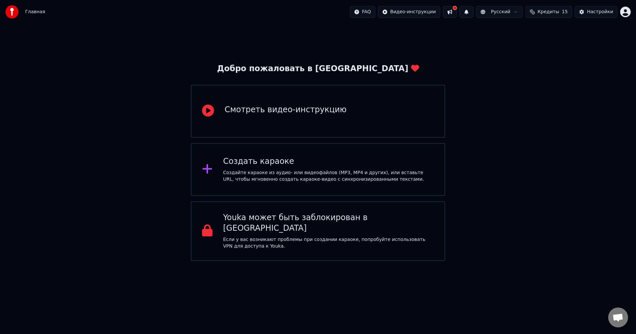
click at [253, 176] on div "Создайте караоке из аудио- или видеофайлов (MP3, MP4 и других), или вставьте UR…" at bounding box center [328, 176] width 211 height 13
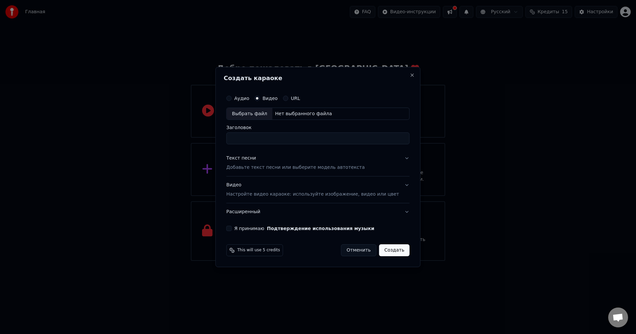
click at [398, 185] on button "Видео Настройте видео караоке: используйте изображение, видео или цвет" at bounding box center [317, 190] width 183 height 27
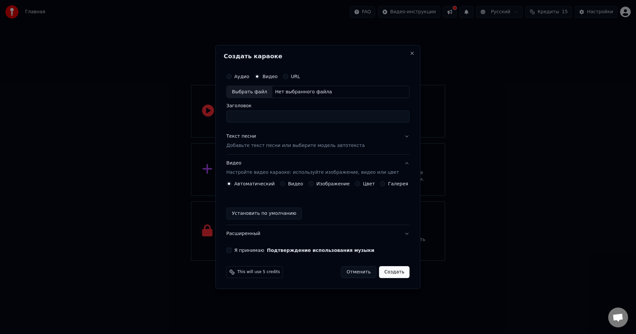
click at [398, 135] on button "Текст песни Добавьте текст песни или выберите модель автотекста" at bounding box center [317, 141] width 183 height 27
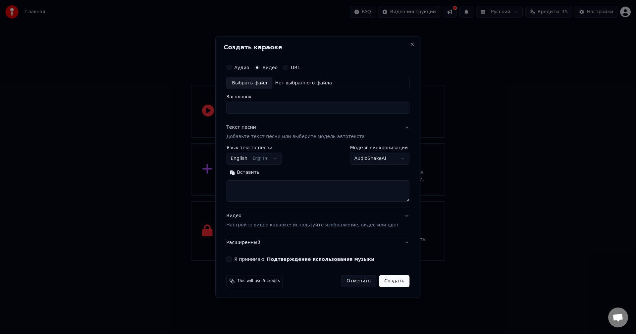
click at [282, 159] on button "English English" at bounding box center [254, 159] width 56 height 12
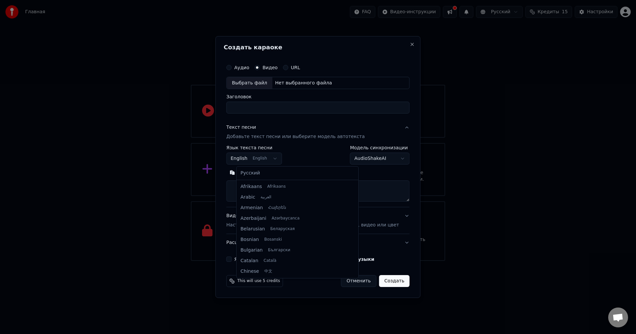
scroll to position [53, 0]
select select "**"
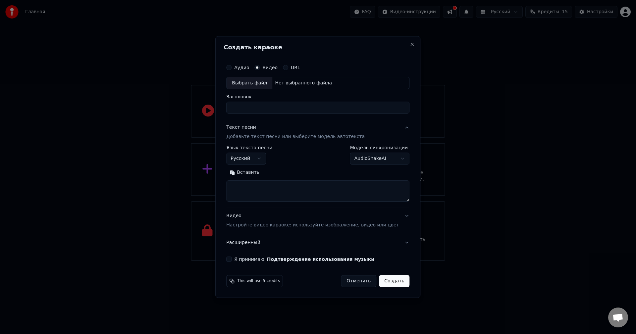
click at [302, 193] on textarea at bounding box center [317, 191] width 183 height 21
paste textarea "**********"
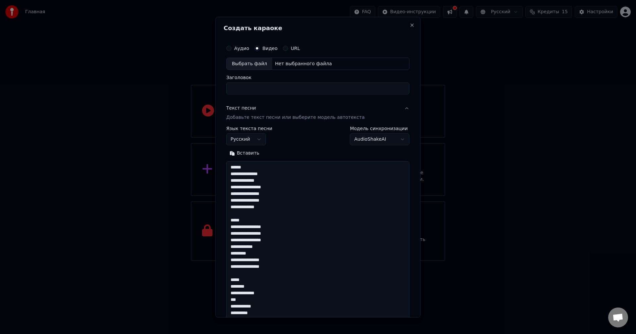
scroll to position [625, 0]
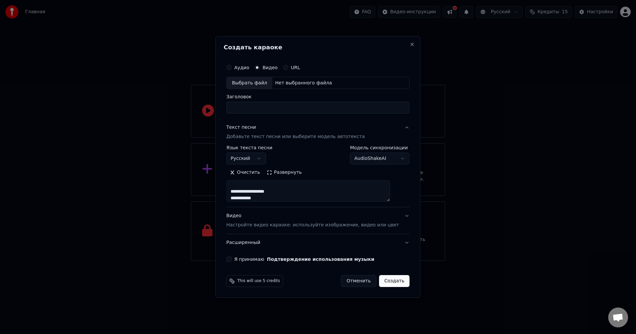
type textarea "**********"
click at [250, 82] on div "Выбрать файл" at bounding box center [250, 83] width 46 height 12
type input "**********"
click at [232, 259] on button "Я принимаю Подтверждение использования музыки" at bounding box center [228, 259] width 5 height 5
click at [385, 282] on button "Создать" at bounding box center [394, 281] width 30 height 12
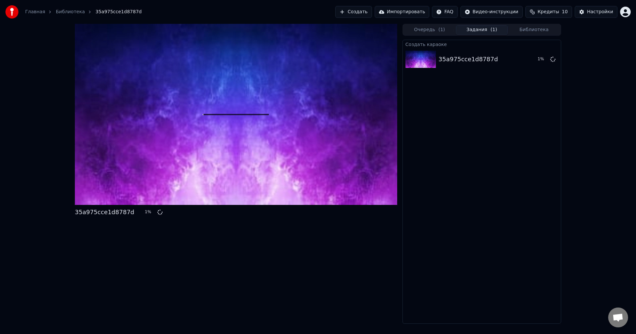
click at [543, 14] on button "Кредиты 10" at bounding box center [549, 12] width 47 height 12
click at [519, 64] on div "Пополнить Остаток Срок действия (дней) 15 15 30 Обновить" at bounding box center [553, 46] width 105 height 42
click at [537, 122] on div "Создать караоке 35a975cce1d8787d 3 %" at bounding box center [482, 182] width 159 height 284
click at [612, 11] on div "Настройки" at bounding box center [600, 12] width 26 height 7
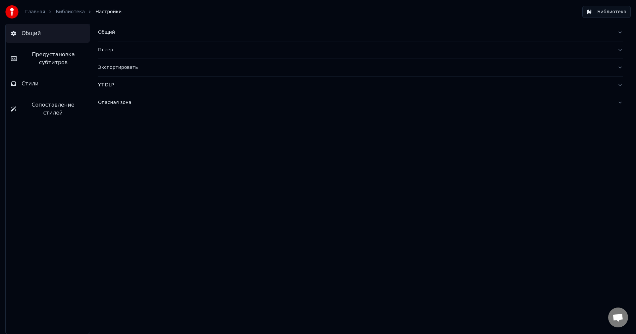
click at [61, 14] on link "Библиотека" at bounding box center [70, 12] width 29 height 7
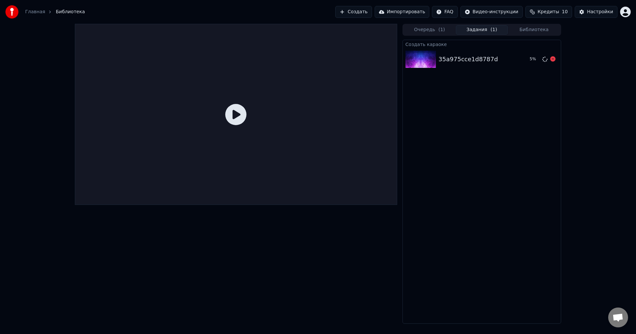
click at [456, 61] on div "35a975cce1d8787d" at bounding box center [468, 59] width 59 height 9
click at [240, 112] on icon at bounding box center [235, 114] width 21 height 21
click at [447, 60] on div "35a975cce1d8787d" at bounding box center [468, 59] width 59 height 9
click at [414, 10] on button "Импортировать" at bounding box center [402, 12] width 55 height 12
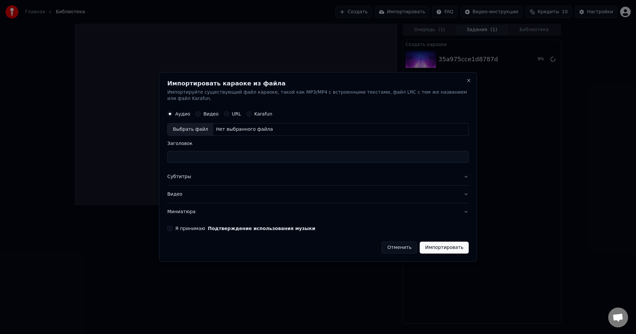
click at [184, 129] on div "Выбрать файл" at bounding box center [191, 130] width 46 height 12
type input "**********"
click at [463, 189] on button "Видео" at bounding box center [318, 194] width 302 height 17
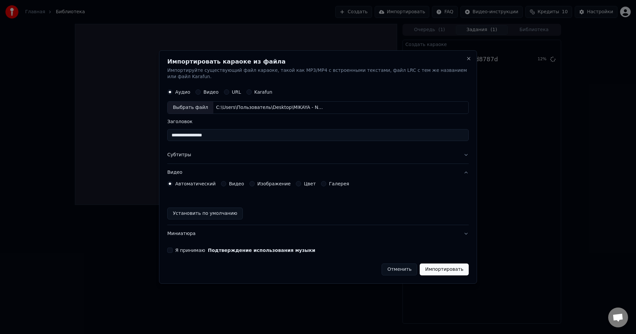
click at [460, 172] on button "Видео" at bounding box center [318, 172] width 302 height 17
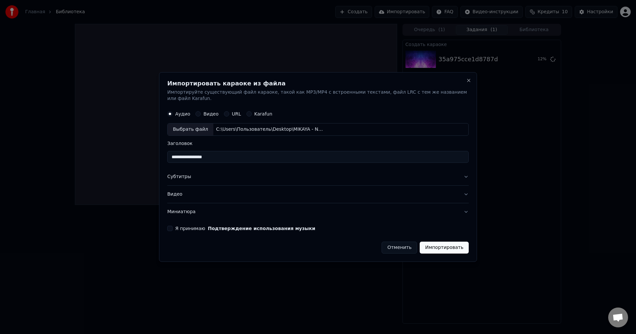
click at [454, 243] on button "Импортировать" at bounding box center [444, 248] width 49 height 12
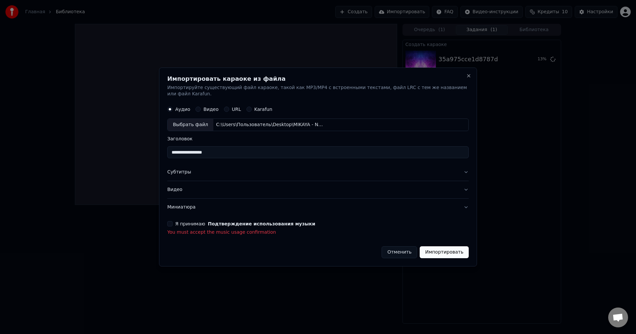
click at [172, 222] on button "Я принимаю Подтверждение использования музыки" at bounding box center [169, 223] width 5 height 5
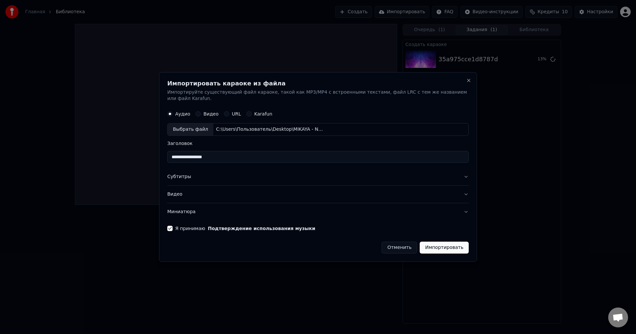
click at [449, 245] on button "Импортировать" at bounding box center [444, 248] width 49 height 12
click at [197, 112] on button "Видео" at bounding box center [198, 114] width 5 height 5
click at [394, 245] on button "Отменить" at bounding box center [391, 248] width 35 height 12
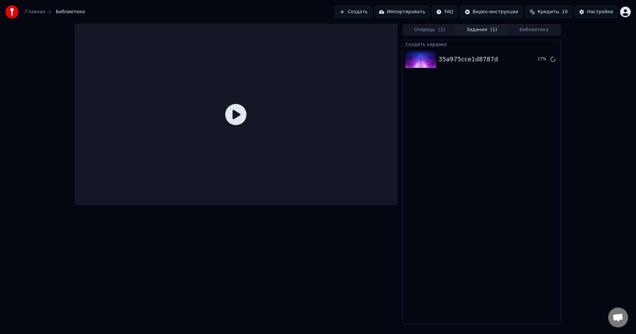
click at [417, 14] on button "Импортировать" at bounding box center [402, 12] width 55 height 12
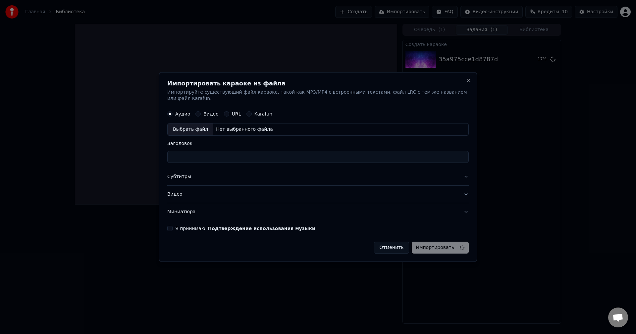
click at [200, 112] on button "Видео" at bounding box center [198, 114] width 5 height 5
click at [196, 124] on div "Выбрать файл" at bounding box center [191, 130] width 46 height 12
type input "**********"
click at [173, 226] on button "Я принимаю Подтверждение использования музыки" at bounding box center [169, 228] width 5 height 5
click at [464, 192] on button "Видео" at bounding box center [318, 194] width 302 height 17
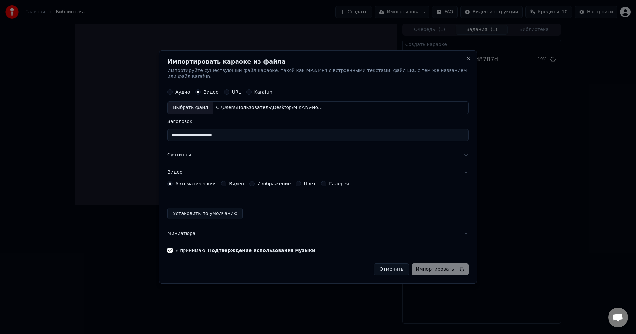
click at [462, 154] on button "Субтитры" at bounding box center [318, 155] width 302 height 17
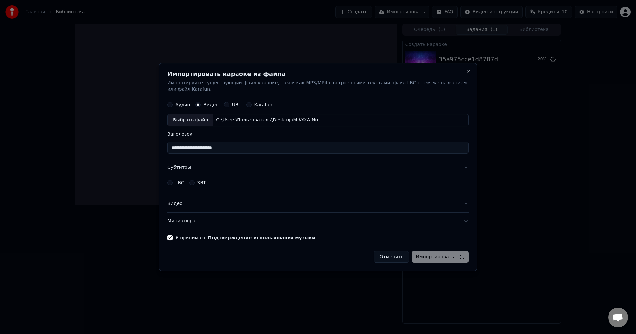
click at [463, 218] on button "Миниатюра" at bounding box center [318, 221] width 302 height 17
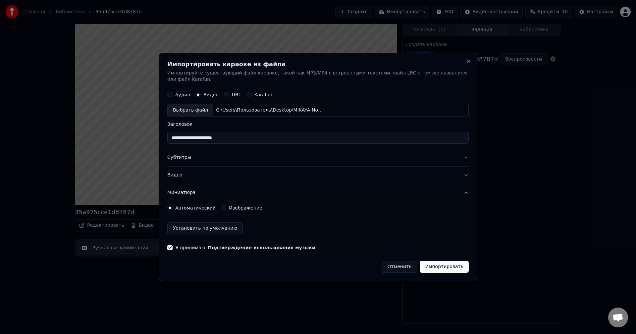
click at [445, 267] on button "Импортировать" at bounding box center [444, 267] width 49 height 12
click at [466, 64] on button "Close" at bounding box center [468, 61] width 5 height 5
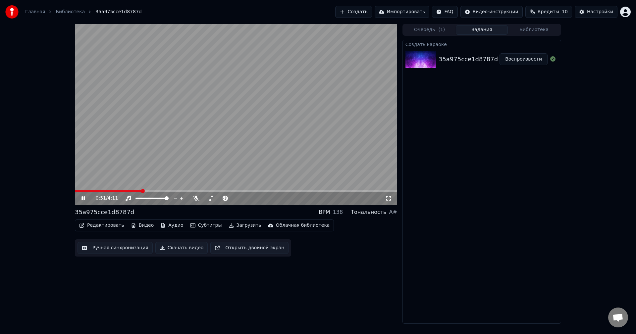
click at [82, 196] on icon at bounding box center [88, 198] width 16 height 5
click at [103, 250] on button "Ручная синхронизация" at bounding box center [115, 248] width 75 height 12
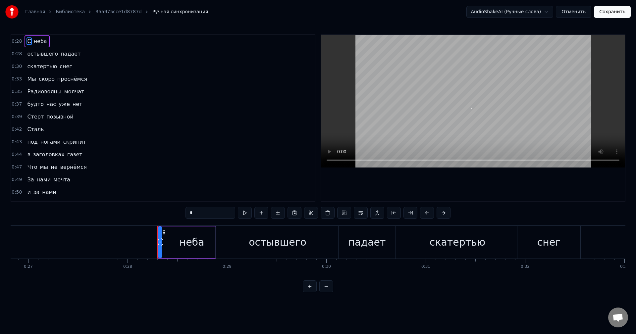
scroll to position [0, 2781]
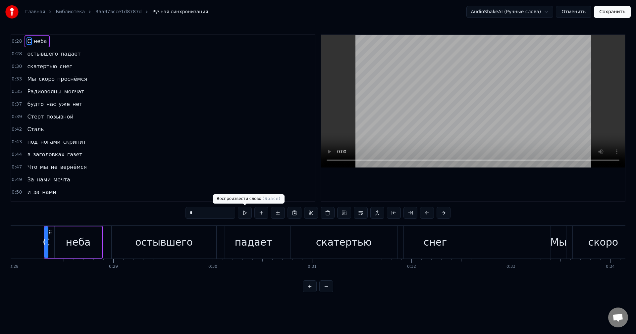
click at [249, 214] on button at bounding box center [245, 213] width 14 height 12
click at [248, 214] on button at bounding box center [245, 213] width 14 height 12
click at [245, 213] on button at bounding box center [245, 213] width 14 height 12
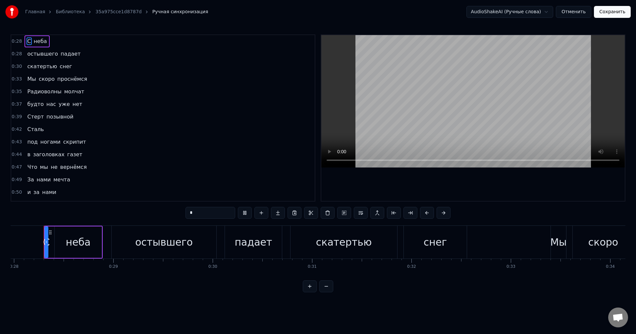
click at [245, 213] on button at bounding box center [245, 213] width 14 height 12
click at [72, 244] on div "неба" at bounding box center [78, 242] width 25 height 15
type input "****"
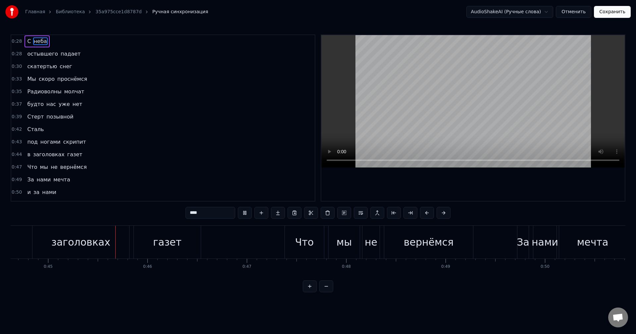
scroll to position [0, 4439]
click at [583, 12] on button "Отменить" at bounding box center [573, 12] width 35 height 12
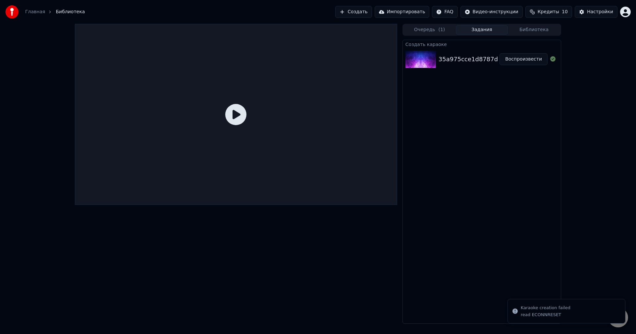
click at [246, 115] on icon at bounding box center [235, 114] width 21 height 21
click at [524, 60] on button "Воспроизвести" at bounding box center [524, 59] width 48 height 12
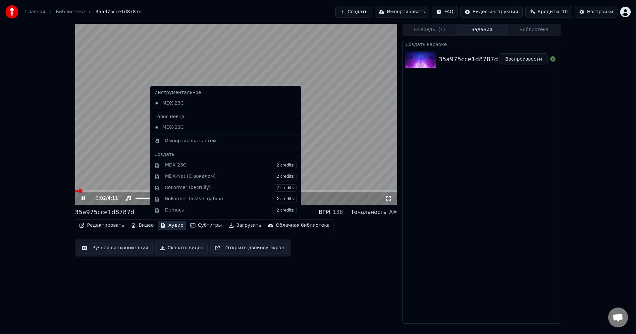
click at [165, 226] on button "Аудио" at bounding box center [172, 225] width 28 height 9
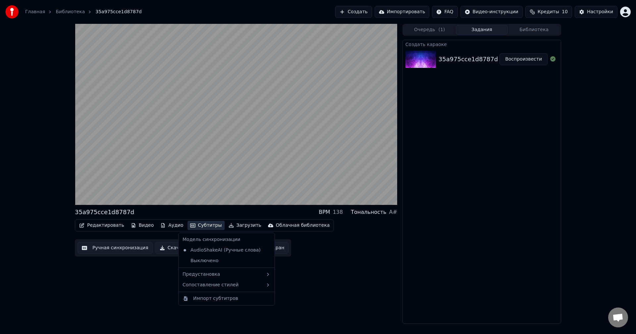
click at [330, 249] on div "Редактировать Видео Аудио Субтитры Загрузить Облачная библиотека Ручная синхрон…" at bounding box center [236, 238] width 323 height 37
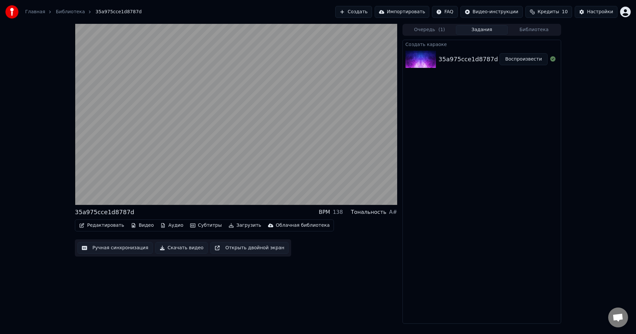
click at [171, 246] on button "Скачать видео" at bounding box center [181, 248] width 53 height 12
click at [343, 212] on div "138" at bounding box center [338, 213] width 10 height 8
click at [373, 210] on div "Тональность" at bounding box center [368, 213] width 35 height 8
click at [395, 215] on div "A#" at bounding box center [393, 213] width 8 height 8
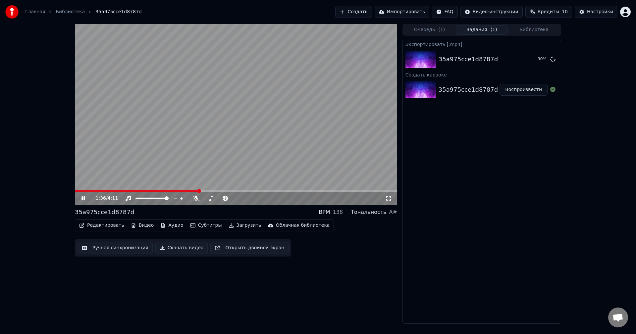
click at [83, 197] on icon at bounding box center [88, 198] width 16 height 5
click at [234, 249] on button "Открыть двойной экран" at bounding box center [249, 248] width 78 height 12
click at [81, 198] on icon at bounding box center [88, 198] width 16 height 5
click at [82, 197] on icon at bounding box center [83, 198] width 4 height 5
click at [237, 200] on span at bounding box center [235, 199] width 4 height 4
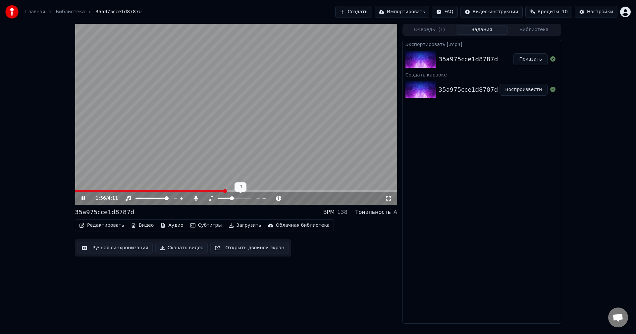
click at [233, 199] on span at bounding box center [232, 199] width 4 height 4
click at [235, 200] on span at bounding box center [235, 199] width 4 height 4
click at [204, 198] on span at bounding box center [206, 199] width 4 height 4
click at [169, 201] on span at bounding box center [167, 199] width 4 height 4
click at [181, 199] on icon at bounding box center [182, 198] width 6 height 7
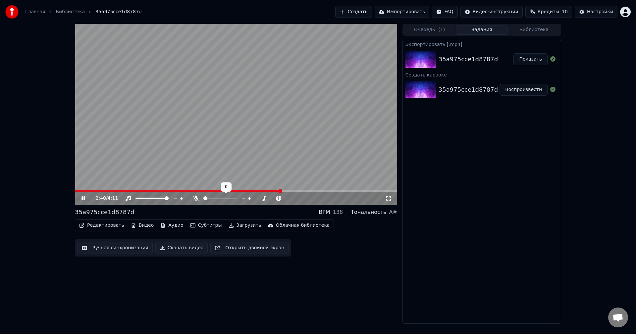
click at [204, 199] on span at bounding box center [206, 199] width 4 height 4
click at [85, 199] on icon at bounding box center [83, 199] width 3 height 4
click at [86, 196] on icon at bounding box center [88, 198] width 16 height 5
click at [204, 201] on span at bounding box center [206, 199] width 4 height 4
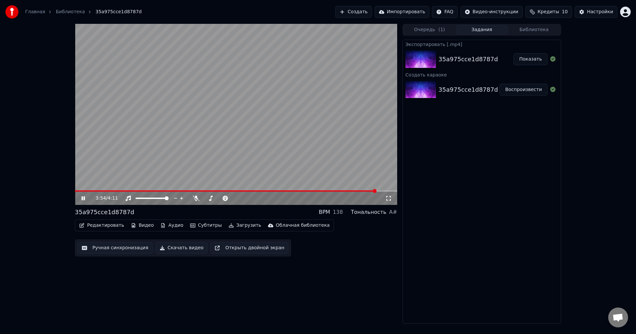
click at [83, 197] on icon at bounding box center [88, 198] width 16 height 5
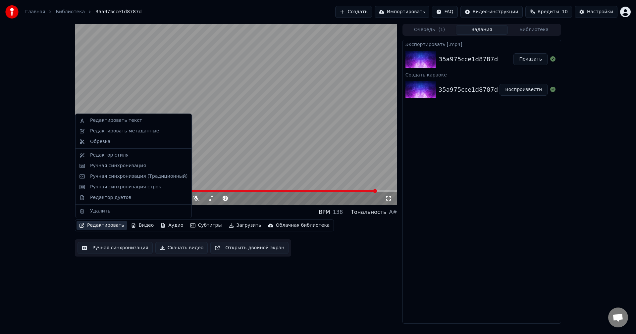
click at [97, 226] on button "Редактировать" at bounding box center [102, 225] width 50 height 9
click at [96, 157] on div "Редактор стиля" at bounding box center [109, 155] width 38 height 7
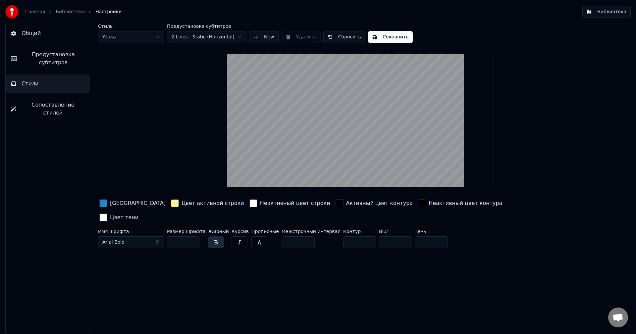
click at [39, 103] on span "Сопоставление стилей" at bounding box center [53, 109] width 63 height 16
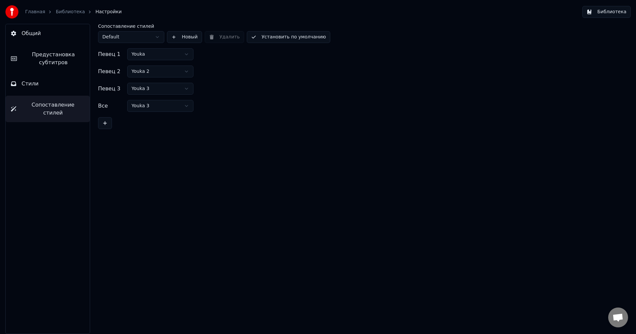
click at [64, 13] on link "Библиотека" at bounding box center [70, 12] width 29 height 7
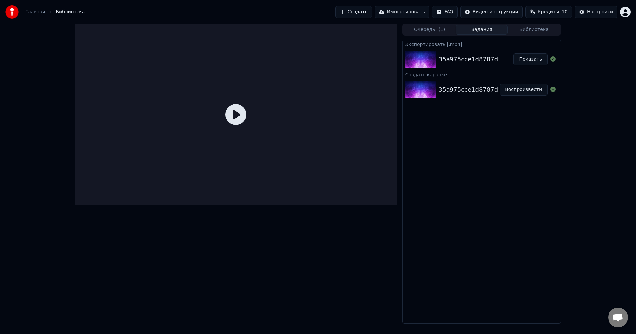
click at [283, 93] on div at bounding box center [236, 114] width 323 height 181
click at [466, 96] on div "35a975cce1d8787d Воспроизвести" at bounding box center [482, 90] width 158 height 23
click at [463, 89] on div "35a975cce1d8787d" at bounding box center [468, 89] width 59 height 9
click at [459, 62] on div "35a975cce1d8787d" at bounding box center [468, 59] width 59 height 9
click at [456, 88] on div "35a975cce1d8787d" at bounding box center [468, 89] width 59 height 9
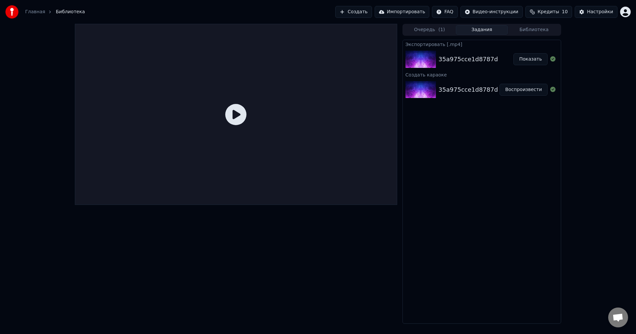
click at [456, 88] on div "35a975cce1d8787d" at bounding box center [468, 89] width 59 height 9
click at [518, 90] on button "Воспроизвести" at bounding box center [524, 90] width 48 height 12
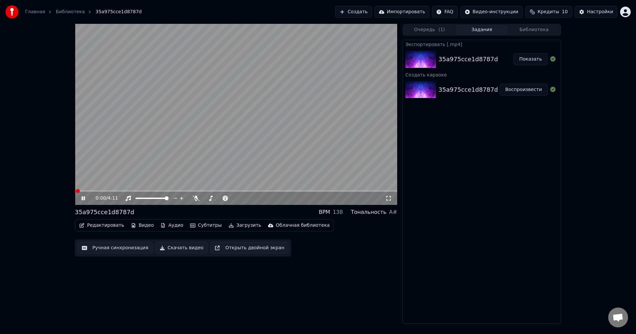
click at [85, 202] on div "0:00 / 4:11" at bounding box center [236, 198] width 323 height 13
click at [85, 199] on icon at bounding box center [83, 199] width 3 height 4
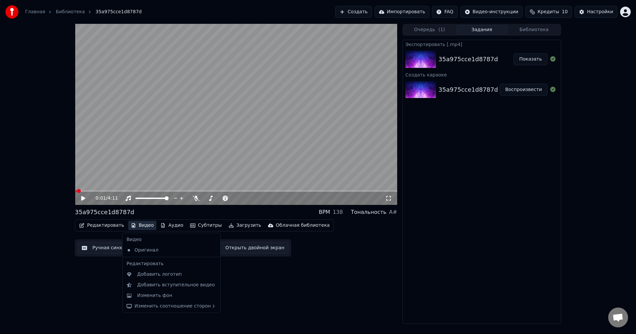
click at [132, 226] on button "Видео" at bounding box center [142, 225] width 29 height 9
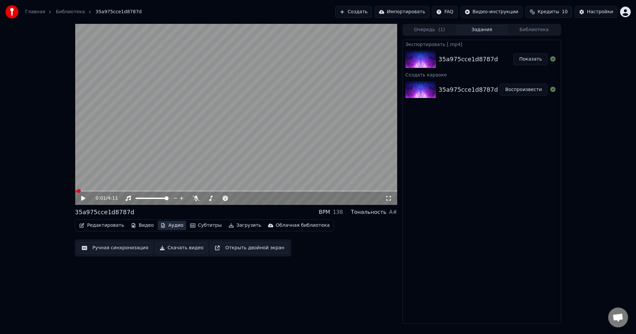
click at [165, 226] on button "Аудио" at bounding box center [172, 225] width 28 height 9
click at [84, 199] on icon at bounding box center [83, 198] width 4 height 5
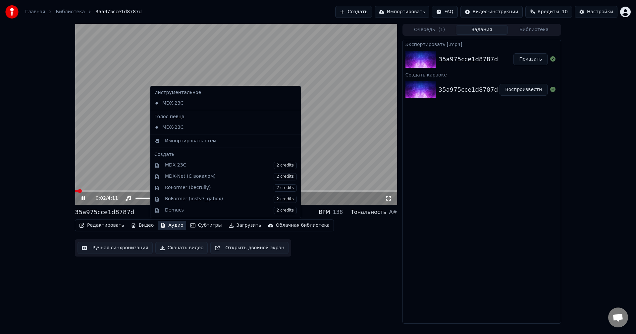
click at [160, 225] on button "Аудио" at bounding box center [172, 225] width 28 height 9
click at [172, 130] on div "MDX-23C" at bounding box center [221, 127] width 138 height 11
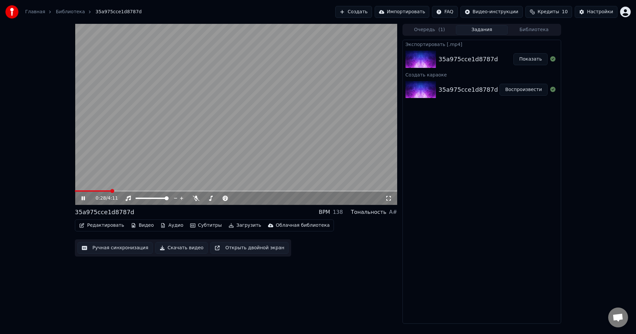
click at [111, 191] on span at bounding box center [236, 191] width 323 height 1
click at [167, 227] on button "Аудио" at bounding box center [172, 225] width 28 height 9
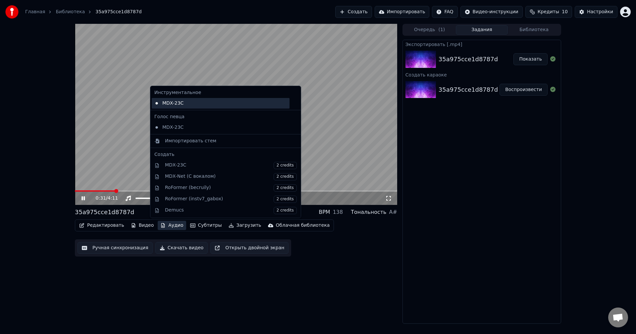
click at [176, 108] on div "MDX-23C" at bounding box center [221, 103] width 138 height 11
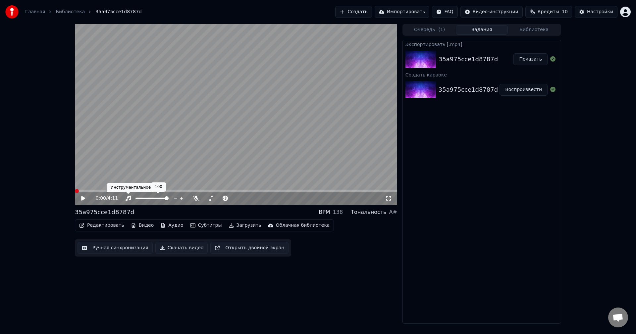
click at [111, 190] on div "Инструментальное Инструментальное" at bounding box center [131, 187] width 48 height 9
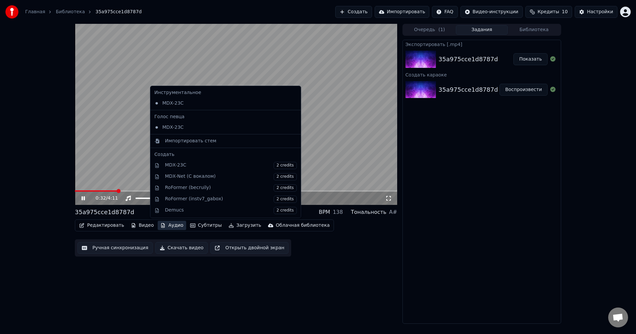
click at [173, 228] on button "Аудио" at bounding box center [172, 225] width 28 height 9
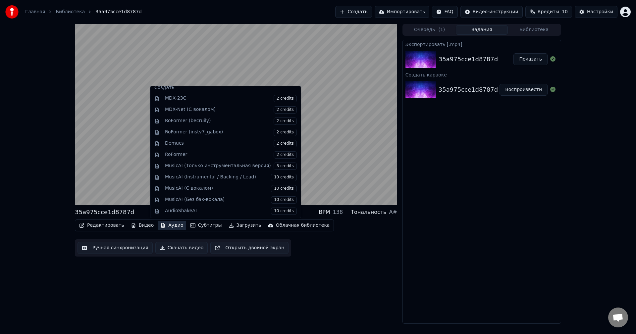
scroll to position [67, 0]
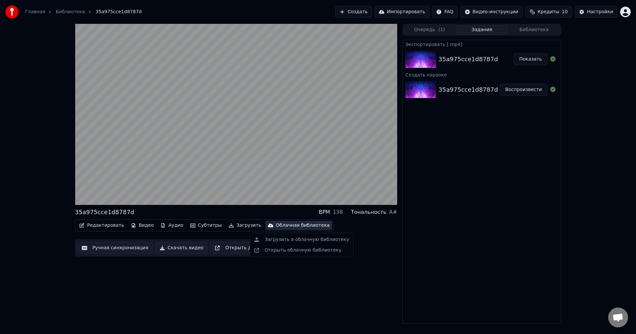
click at [338, 310] on div "35a975cce1d8787d BPM 138 Тональность A# Редактировать Видео Аудио Субтитры Загр…" at bounding box center [236, 174] width 323 height 300
click at [139, 228] on button "Видео" at bounding box center [142, 225] width 29 height 9
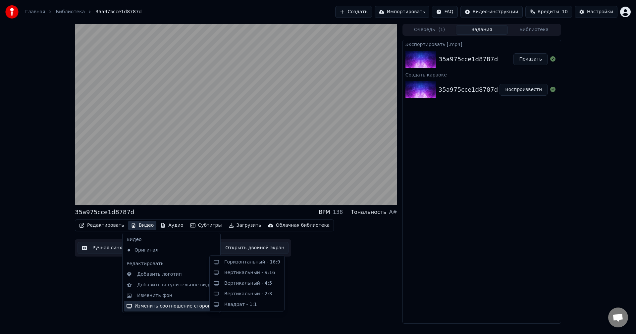
click at [324, 263] on div "35a975cce1d8787d BPM 138 Тональность A# Редактировать Видео Аудио Субтитры Загр…" at bounding box center [236, 174] width 323 height 300
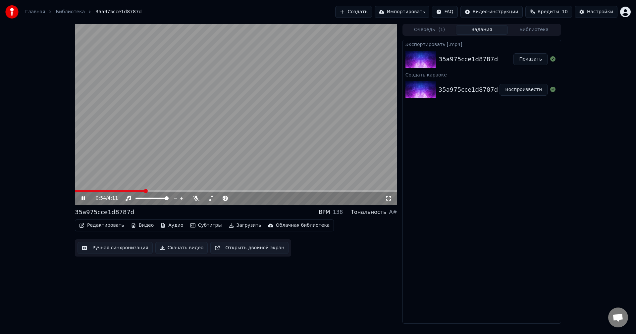
click at [387, 199] on icon at bounding box center [389, 198] width 7 height 5
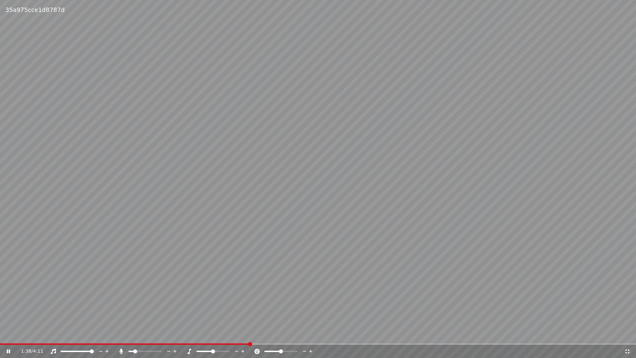
click at [133, 334] on span at bounding box center [135, 351] width 4 height 4
click at [214, 334] on span at bounding box center [213, 351] width 4 height 4
click at [215, 334] on span at bounding box center [216, 351] width 4 height 4
click at [209, 334] on span at bounding box center [211, 351] width 4 height 4
click at [214, 334] on span at bounding box center [213, 351] width 4 height 4
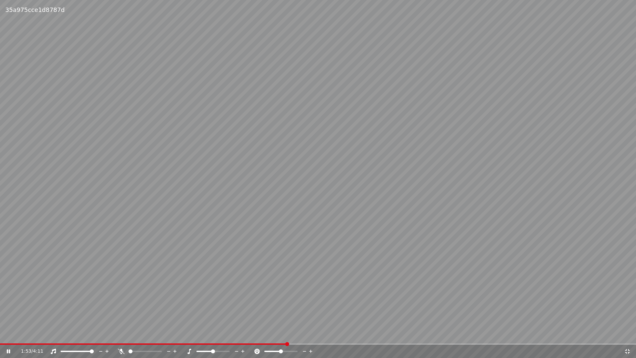
click at [311, 334] on icon at bounding box center [311, 351] width 6 height 7
click at [304, 334] on icon at bounding box center [305, 351] width 6 height 7
click at [298, 334] on span at bounding box center [296, 351] width 4 height 4
click at [280, 334] on span at bounding box center [280, 351] width 4 height 4
click at [129, 334] on span at bounding box center [131, 351] width 4 height 4
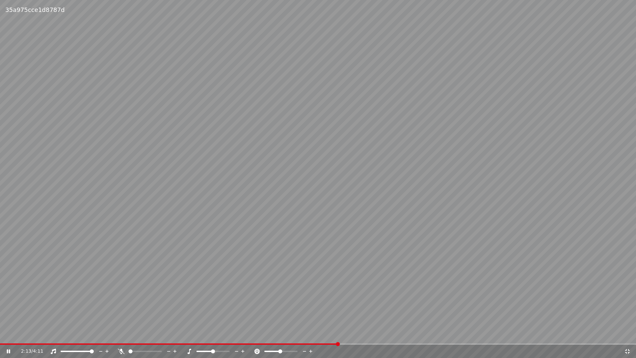
click at [627, 334] on icon at bounding box center [628, 351] width 5 height 5
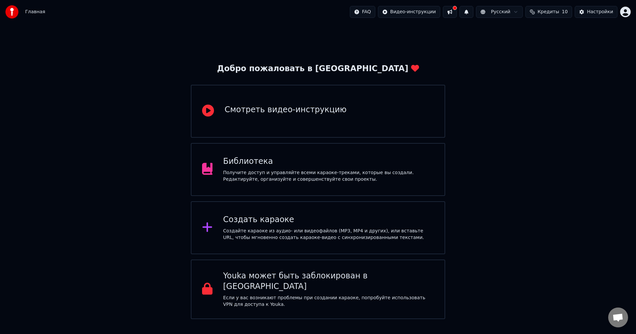
click at [272, 181] on div "Получите доступ и управляйте всеми караоке-треками, которые вы создали. Редакти…" at bounding box center [328, 176] width 211 height 13
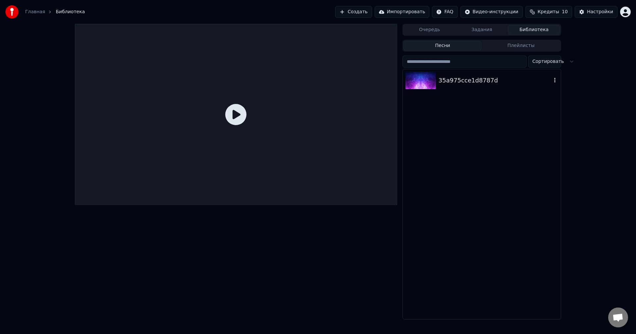
click at [504, 84] on div "35a975cce1d8787d" at bounding box center [495, 80] width 113 height 9
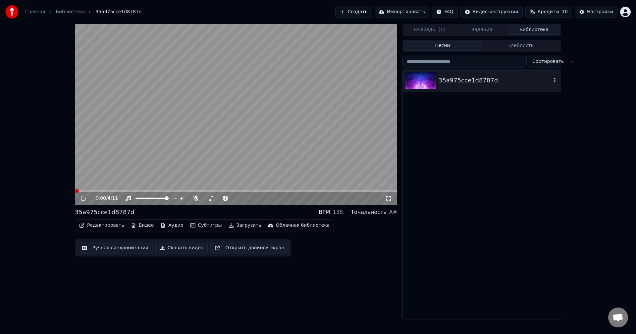
click at [556, 79] on icon "button" at bounding box center [555, 80] width 1 height 5
click at [81, 202] on div "0:01 / 4:11" at bounding box center [236, 198] width 323 height 13
click at [83, 199] on icon at bounding box center [88, 198] width 16 height 5
click at [555, 81] on icon "button" at bounding box center [555, 80] width 7 height 5
click at [551, 116] on div "Открыть директорию" at bounding box center [560, 114] width 80 height 11
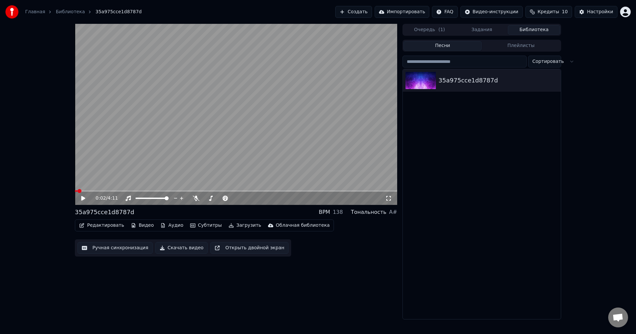
click at [467, 173] on div "35a975cce1d8787d" at bounding box center [482, 194] width 158 height 250
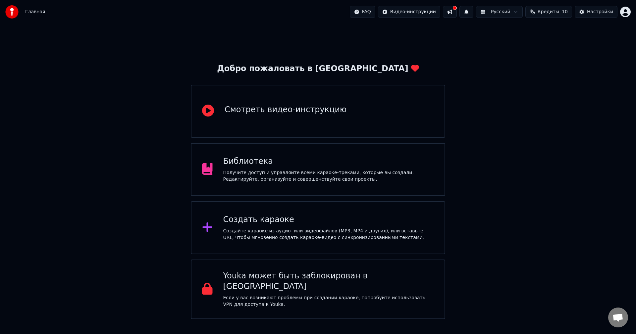
click at [556, 10] on span "Кредиты" at bounding box center [549, 12] width 22 height 7
click at [551, 63] on button "Обновить" at bounding box center [553, 61] width 40 height 12
click at [553, 59] on button "Обновить" at bounding box center [553, 61] width 40 height 12
click at [625, 17] on html "Главная FAQ Видео-инструкции Русский Кредиты 10 Настройки Добро пожаловать в Yo…" at bounding box center [318, 160] width 636 height 320
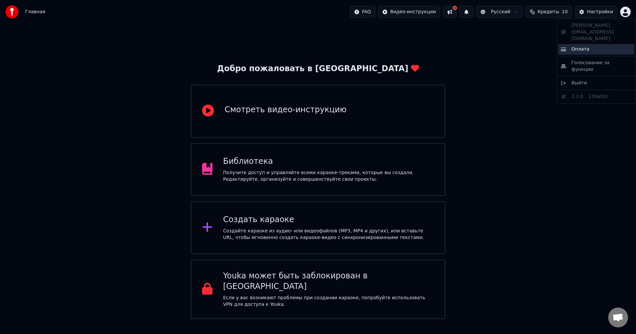
click at [584, 46] on span "Оплата" at bounding box center [581, 49] width 18 height 7
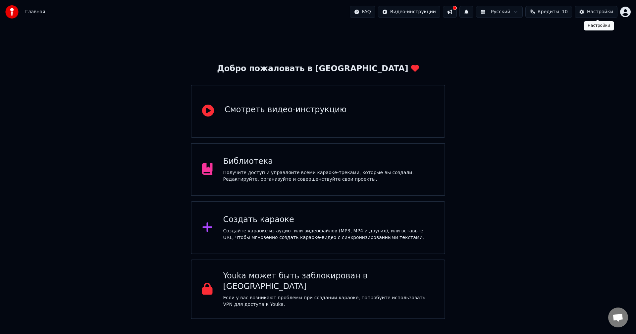
click at [601, 13] on div "Настройки" at bounding box center [600, 12] width 26 height 7
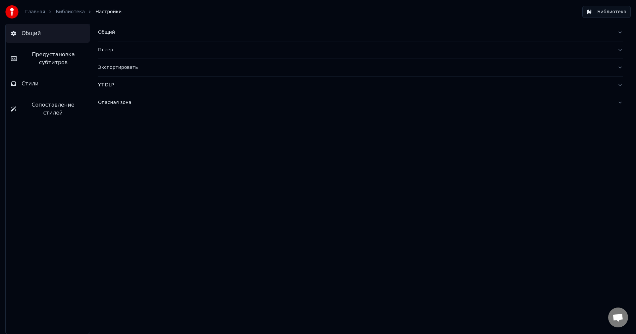
click at [27, 10] on link "Главная" at bounding box center [35, 12] width 20 height 7
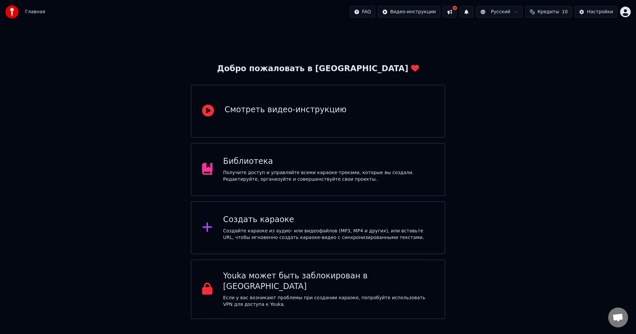
click at [624, 10] on html "Главная FAQ Видео-инструкции Русский Кредиты 10 Настройки Добро пожаловать в Yo…" at bounding box center [318, 160] width 636 height 320
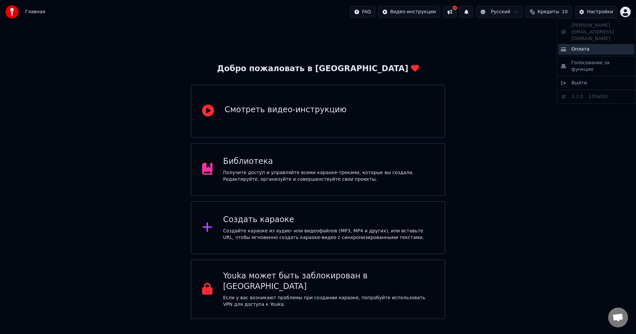
click at [582, 46] on span "Оплата" at bounding box center [581, 49] width 18 height 7
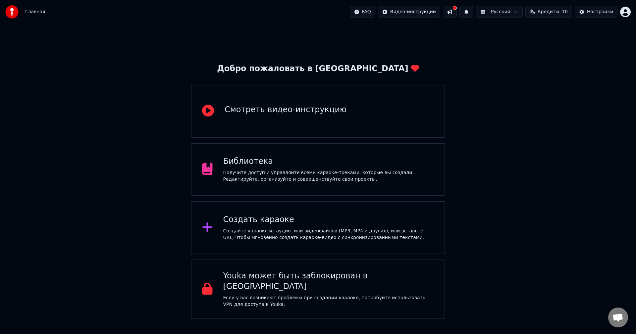
click at [549, 14] on span "Кредиты" at bounding box center [549, 12] width 22 height 7
click at [553, 58] on button "Обновить" at bounding box center [553, 61] width 40 height 12
click at [520, 15] on html "Главная FAQ Видео-инструкции Русский Кредиты 10 Настройки Добро пожаловать в Yo…" at bounding box center [318, 160] width 636 height 320
click at [457, 13] on button at bounding box center [450, 12] width 14 height 12
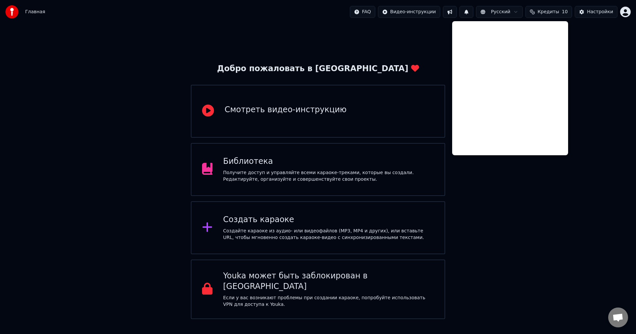
click at [412, 40] on div "Добро пожаловать в Youka Смотреть видео-инструкцию Библиотека Получите доступ и…" at bounding box center [318, 172] width 636 height 296
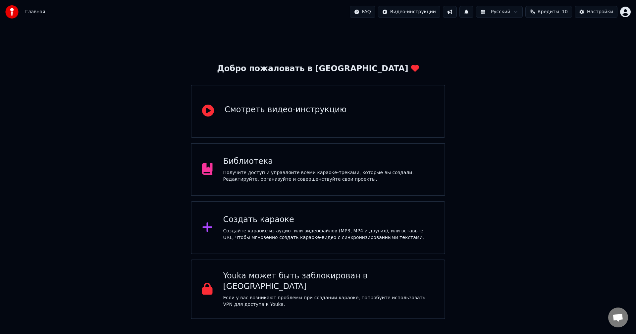
click at [555, 10] on span "Кредиты" at bounding box center [549, 12] width 22 height 7
click at [589, 131] on div "Добро пожаловать в Youka Смотреть видео-инструкцию Библиотека Получите доступ и…" at bounding box center [318, 172] width 636 height 296
click at [312, 284] on div "Youka может быть заблокирован в России Если у вас возникают проблемы при создан…" at bounding box center [328, 289] width 211 height 37
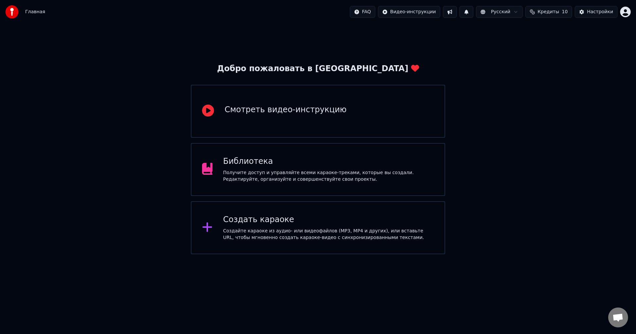
click at [626, 8] on html "Главная FAQ Видео-инструкции Русский Кредиты 10 Настройки Добро пожаловать в Yo…" at bounding box center [318, 127] width 636 height 255
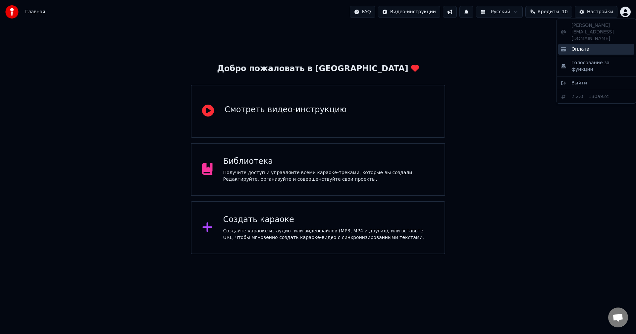
click at [574, 46] on span "Оплата" at bounding box center [581, 49] width 18 height 7
